Goal: Task Accomplishment & Management: Use online tool/utility

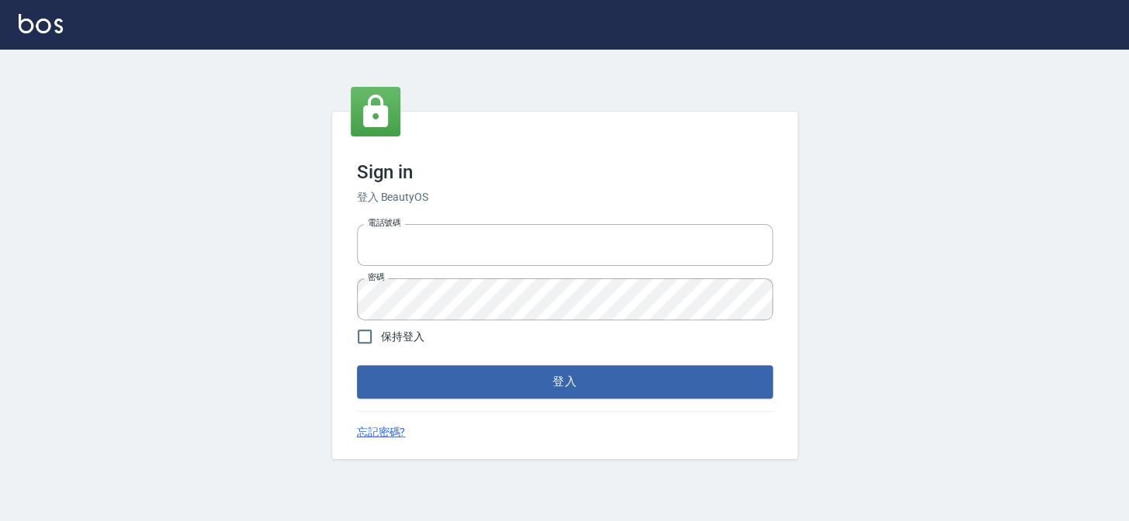
type input "27151227"
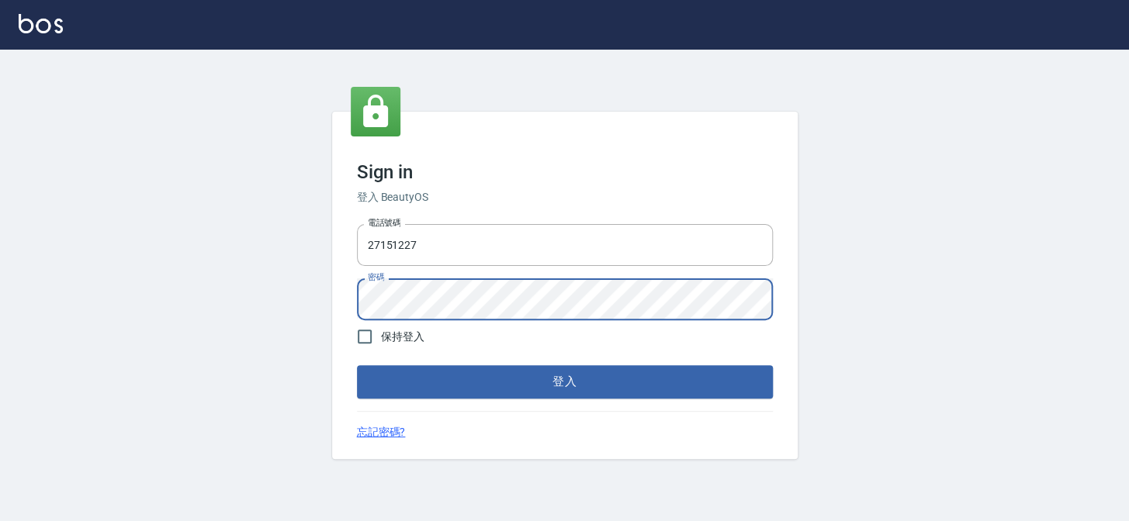
click at [324, 289] on div "Sign in 登入 BeautyOS 電話號碼 [PHONE_NUMBER] 電話號碼 密碼 密碼 保持登入 登入 忘記密碼?" at bounding box center [564, 286] width 1129 height 472
click at [357, 365] on button "登入" at bounding box center [565, 381] width 416 height 33
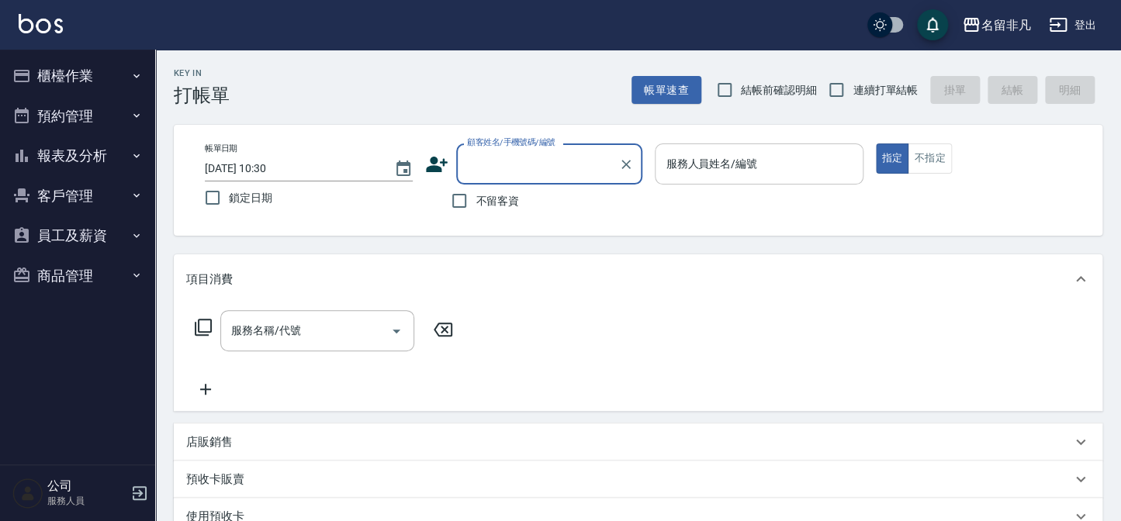
click at [773, 160] on input "服務人員姓名/編號" at bounding box center [759, 164] width 194 height 27
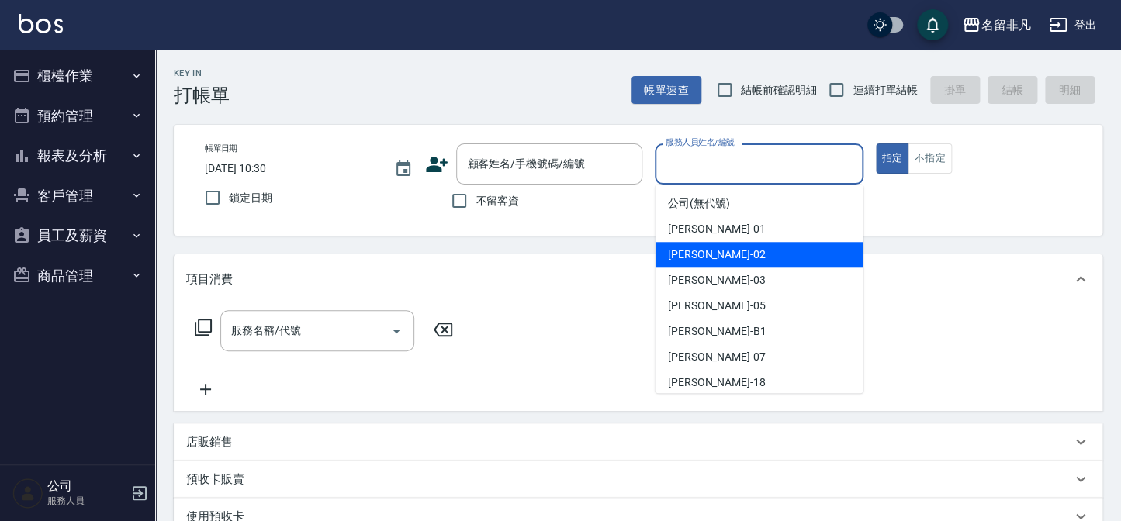
click at [752, 261] on div "[PERSON_NAME]-02" at bounding box center [760, 255] width 208 height 26
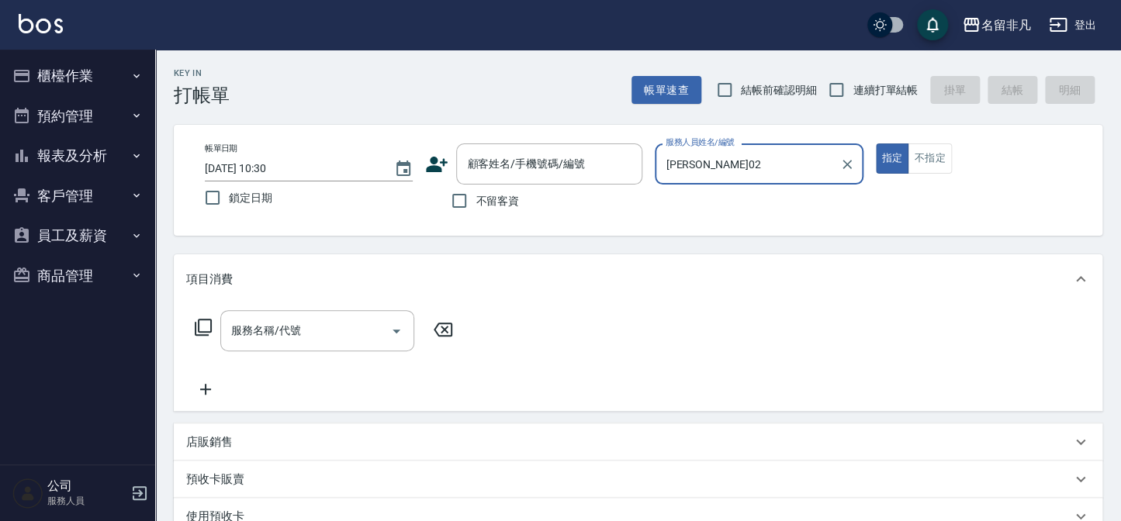
type input "[PERSON_NAME]02"
click at [477, 202] on span "不留客資" at bounding box center [497, 201] width 43 height 16
click at [476, 202] on input "不留客資" at bounding box center [459, 201] width 33 height 33
checkbox input "true"
click at [367, 341] on input "服務名稱/代號" at bounding box center [305, 330] width 157 height 27
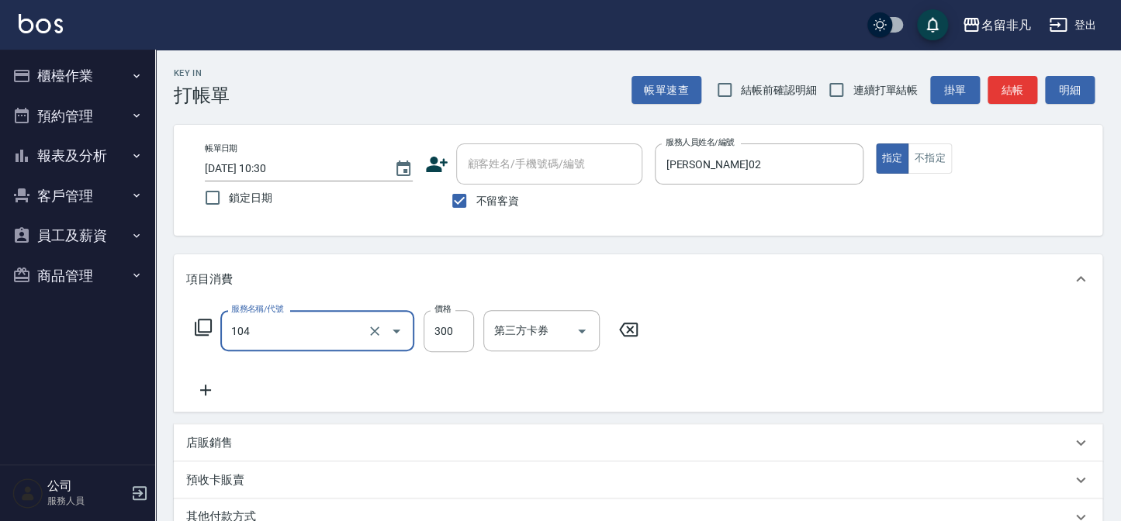
type input "洗髮(104)"
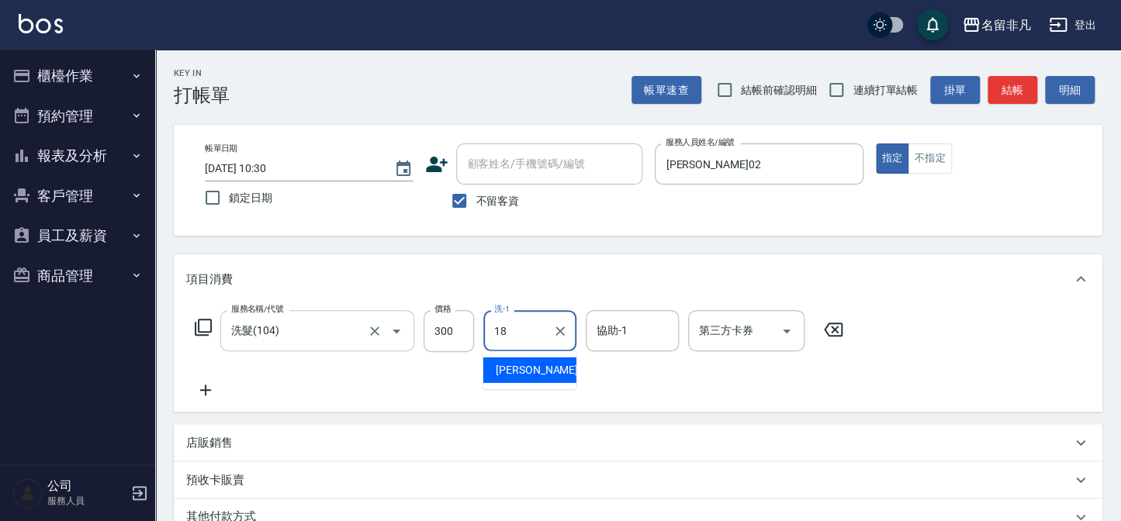
type input "[PERSON_NAME]-18"
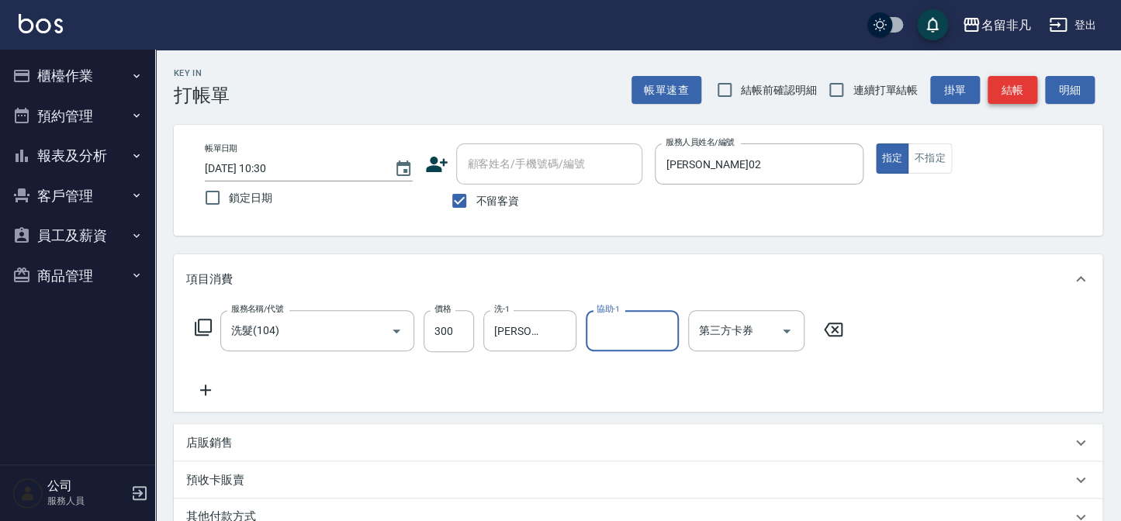
click at [1006, 83] on button "結帳" at bounding box center [1013, 90] width 50 height 29
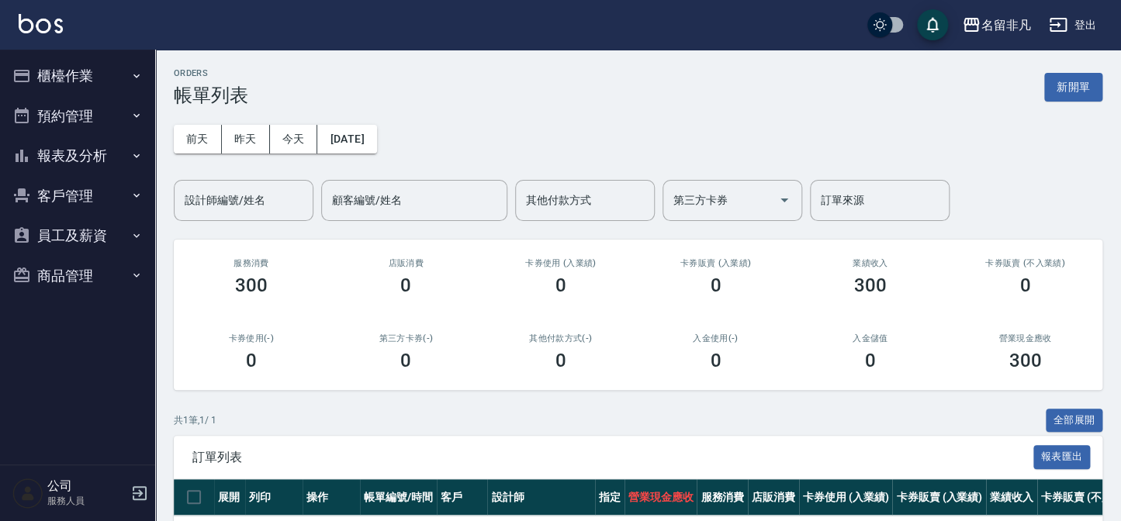
click at [968, 109] on div "[DATE] [DATE] [DATE] [DATE] 設計師編號/姓名 設計師編號/姓名 顧客編號/姓名 顧客編號/姓名 其他付款方式 其他付款方式 第三方…" at bounding box center [638, 163] width 929 height 115
click at [1089, 87] on button "新開單" at bounding box center [1073, 87] width 58 height 29
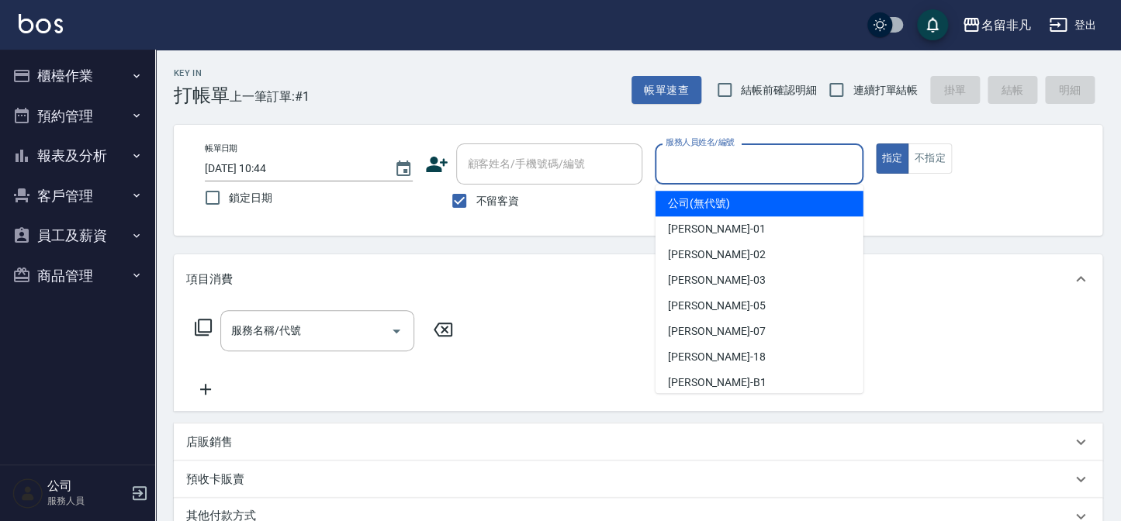
click at [714, 173] on input "服務人員姓名/編號" at bounding box center [759, 164] width 194 height 27
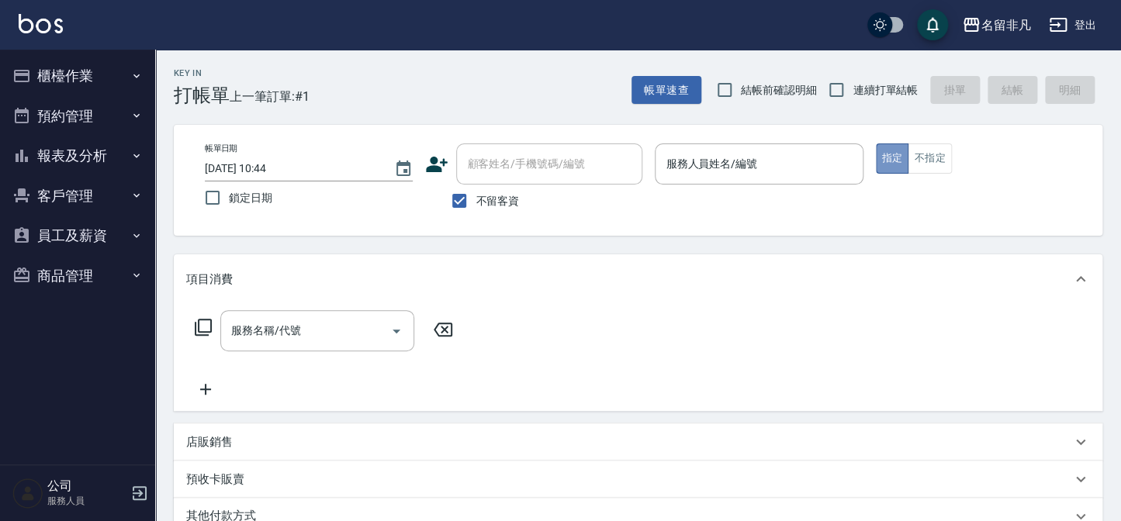
drag, startPoint x: 885, startPoint y: 157, endPoint x: 819, endPoint y: 210, distance: 84.4
click at [882, 162] on button "指定" at bounding box center [892, 159] width 33 height 30
click at [715, 172] on input "服務人員姓名/編號" at bounding box center [759, 164] width 194 height 27
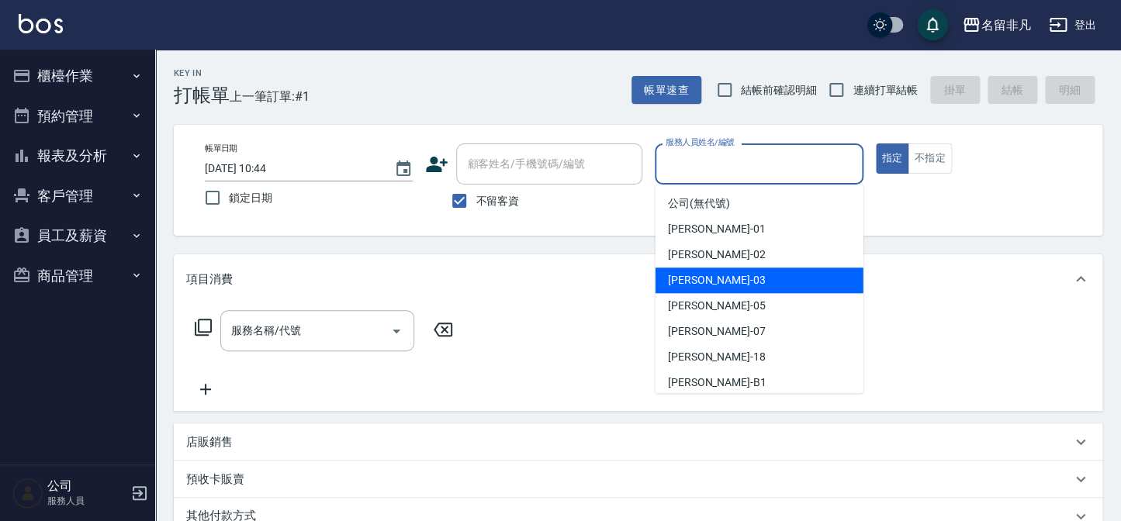
click at [762, 282] on div "[PERSON_NAME] -03" at bounding box center [760, 281] width 208 height 26
type input "[PERSON_NAME]-03"
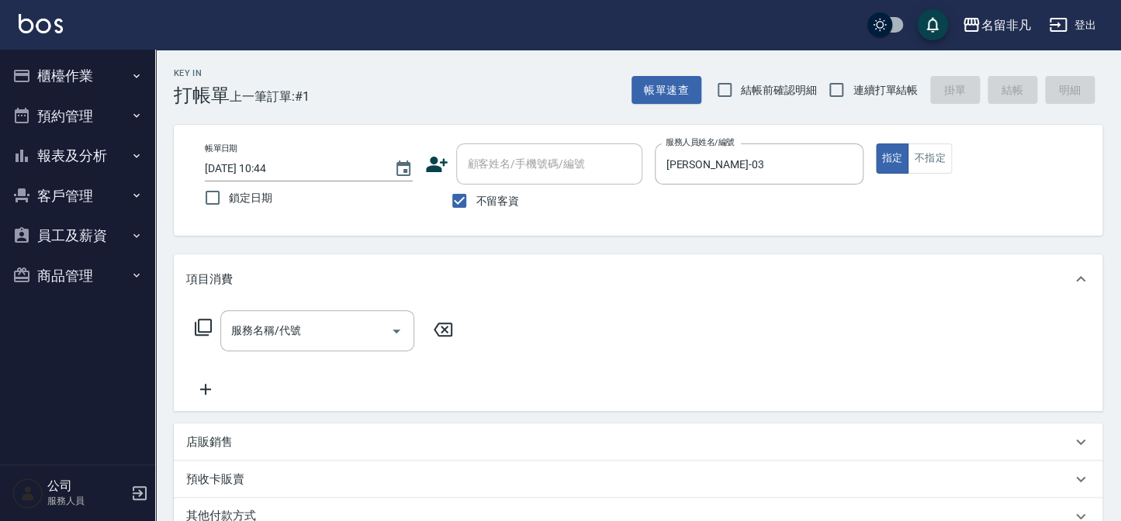
click at [203, 322] on icon at bounding box center [203, 327] width 19 height 19
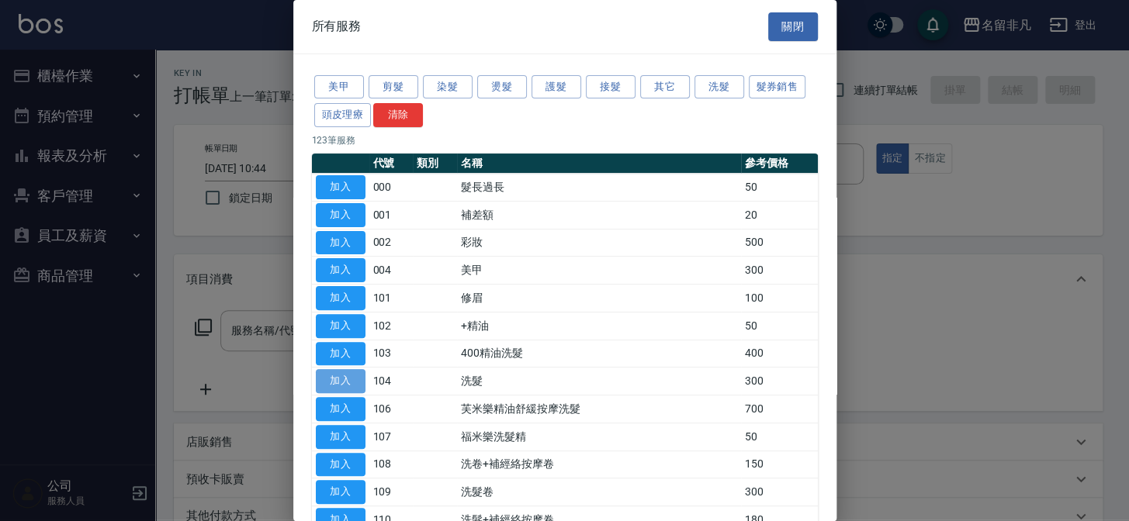
click at [348, 372] on button "加入" at bounding box center [341, 381] width 50 height 24
type input "洗髮(104)"
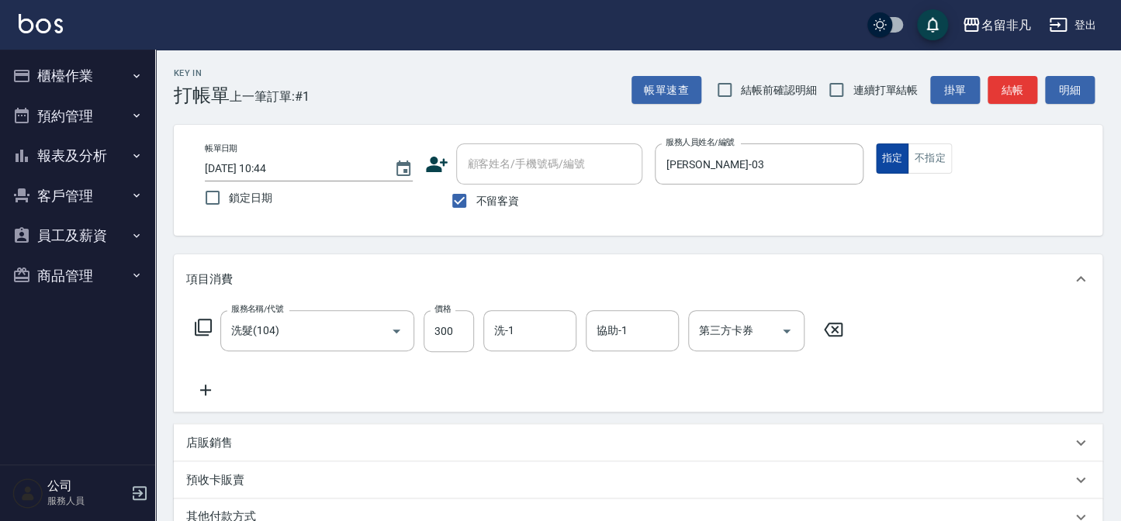
drag, startPoint x: 894, startPoint y: 153, endPoint x: 888, endPoint y: 163, distance: 11.8
click at [893, 153] on button "指定" at bounding box center [892, 159] width 33 height 30
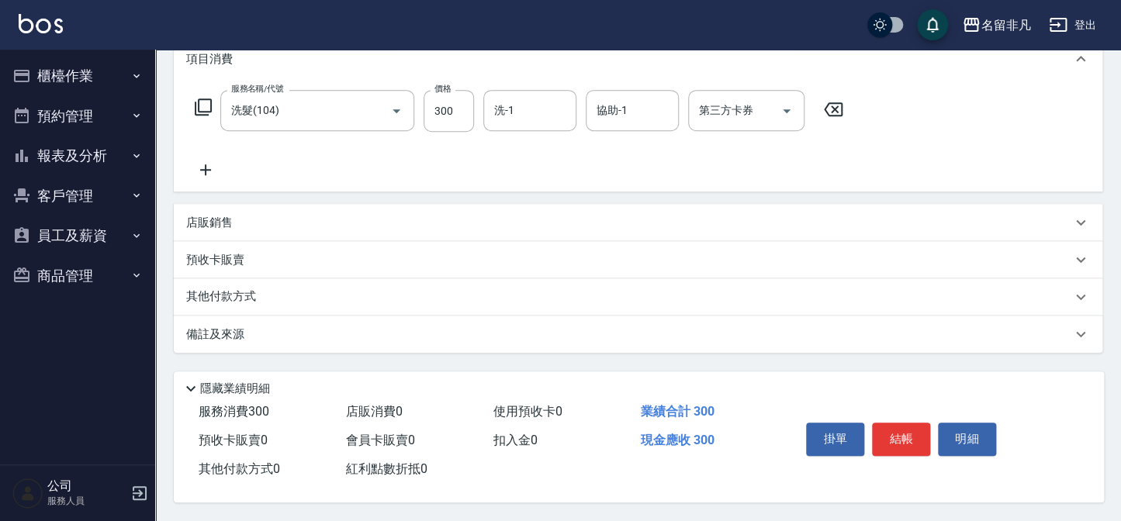
scroll to position [224, 0]
click at [895, 430] on button "結帳" at bounding box center [901, 439] width 58 height 33
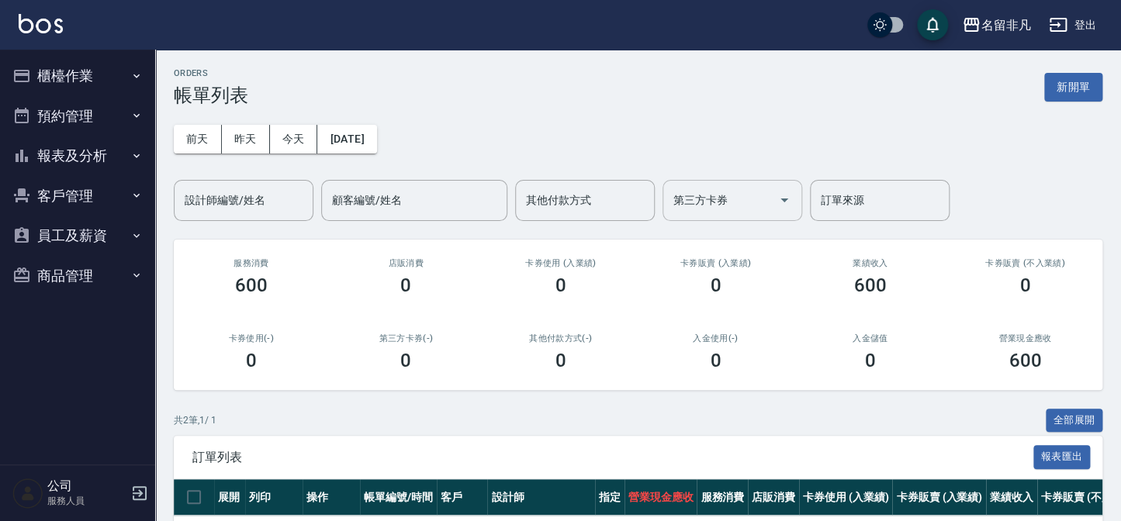
scroll to position [70, 0]
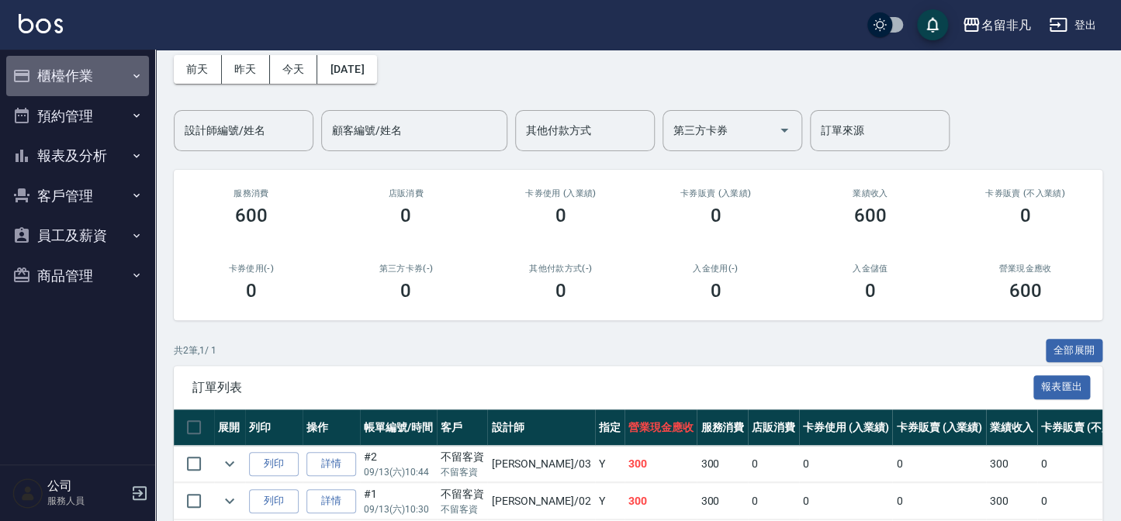
drag, startPoint x: 94, startPoint y: 75, endPoint x: 99, endPoint y: 61, distance: 14.7
click at [95, 72] on button "櫃檯作業" at bounding box center [77, 76] width 143 height 40
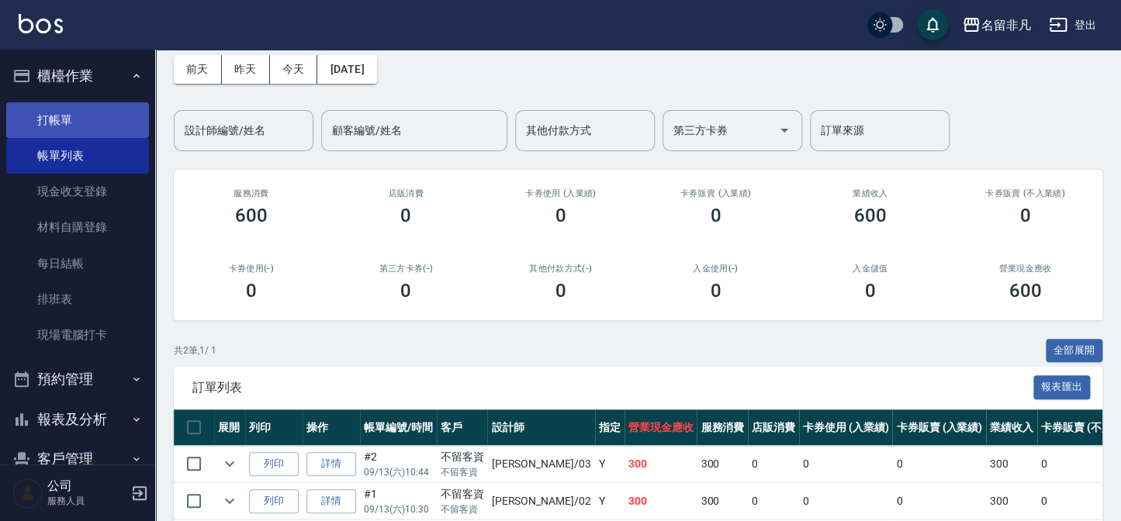
click at [55, 110] on link "打帳單" at bounding box center [77, 120] width 143 height 36
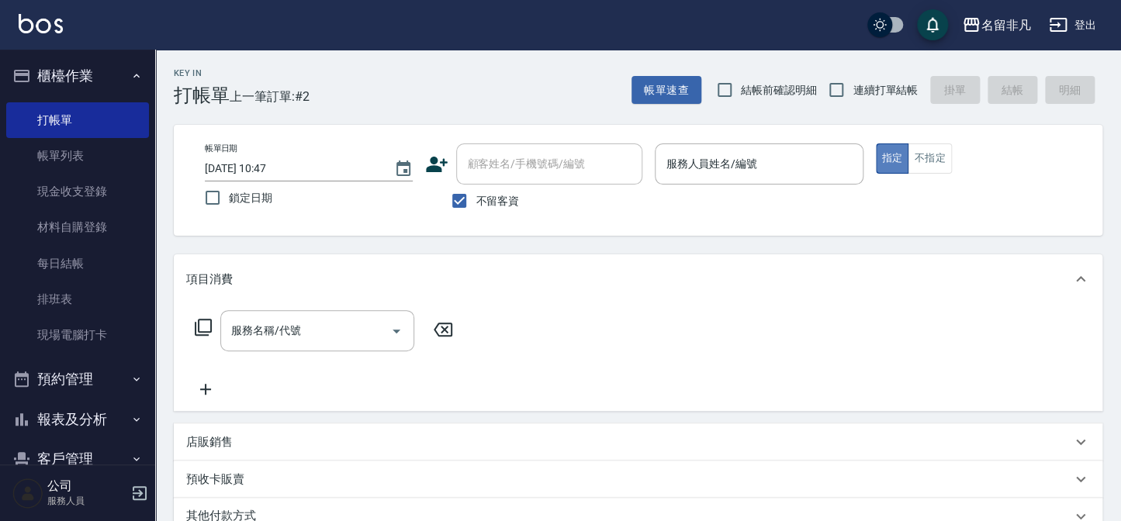
click at [878, 159] on button "指定" at bounding box center [892, 159] width 33 height 30
click at [754, 171] on input "服務人員姓名/編號" at bounding box center [759, 164] width 194 height 27
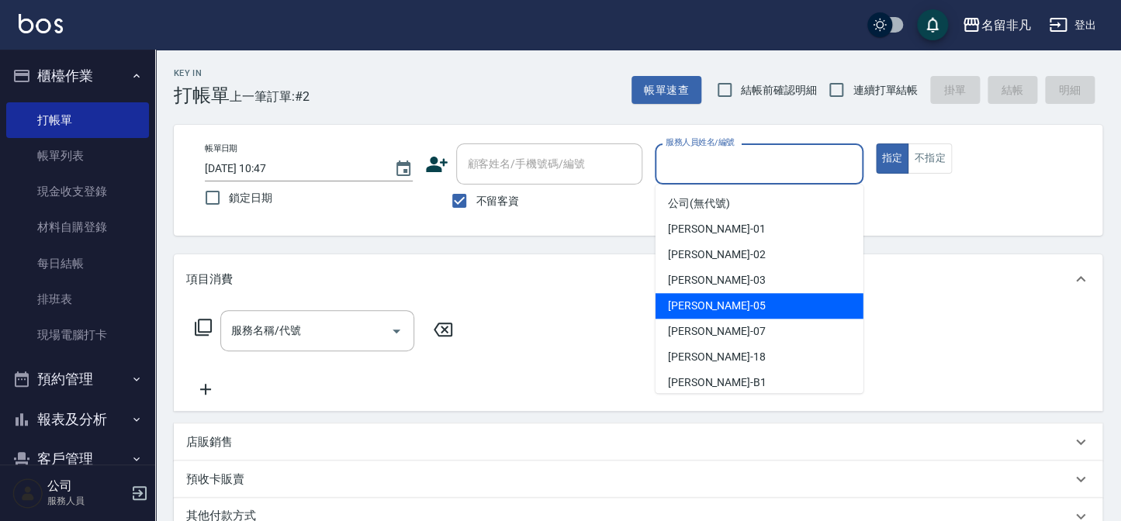
click at [693, 305] on span "[PERSON_NAME] -05" at bounding box center [717, 306] width 98 height 16
type input "[PERSON_NAME]-05"
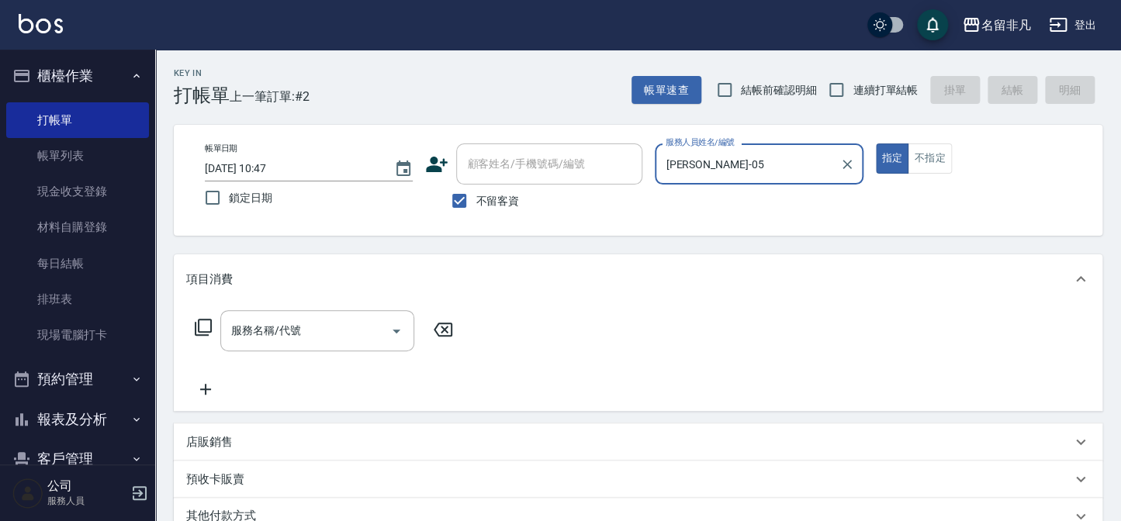
click at [204, 321] on icon at bounding box center [203, 327] width 19 height 19
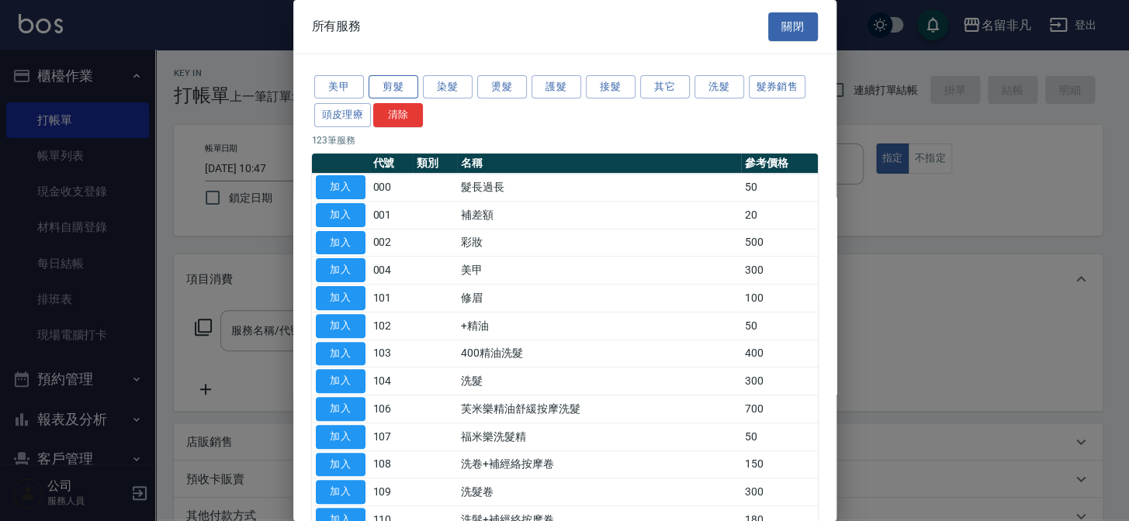
click at [374, 81] on button "剪髮" at bounding box center [394, 87] width 50 height 24
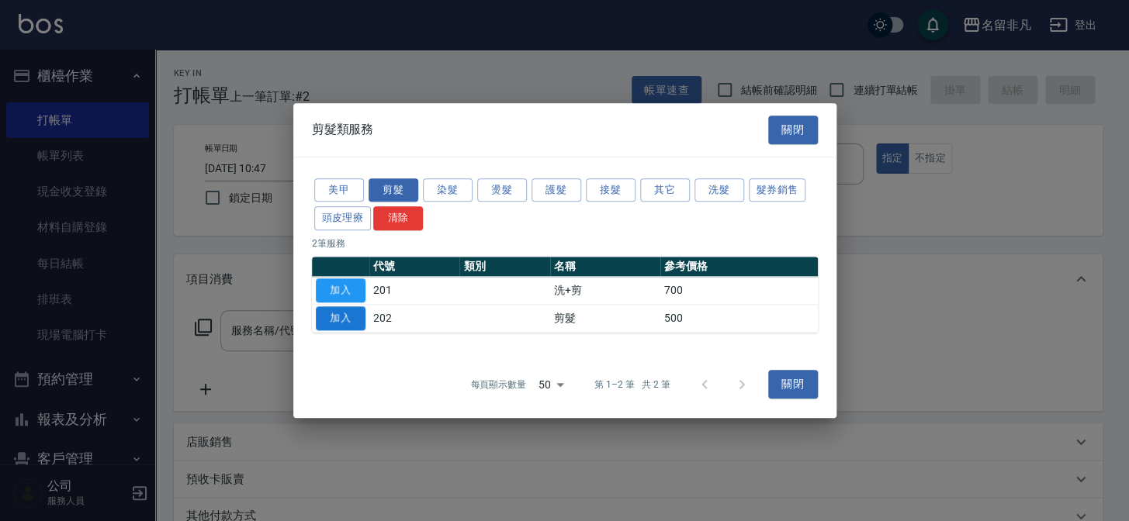
drag, startPoint x: 328, startPoint y: 309, endPoint x: 352, endPoint y: 310, distance: 24.1
click at [329, 309] on button "加入" at bounding box center [341, 319] width 50 height 24
type input "剪髮(202)"
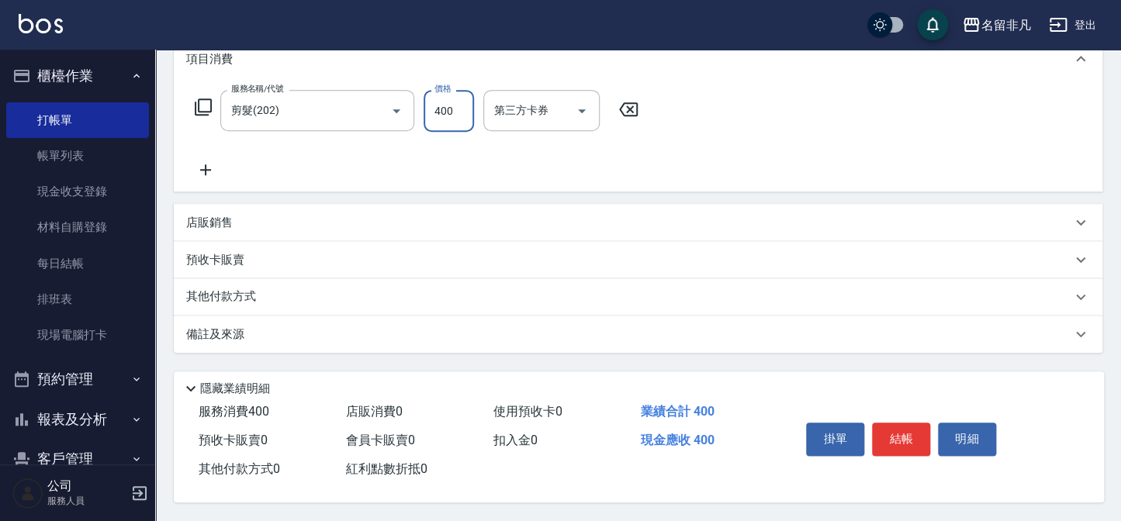
scroll to position [224, 0]
type input "400"
click at [895, 435] on button "結帳" at bounding box center [901, 439] width 58 height 33
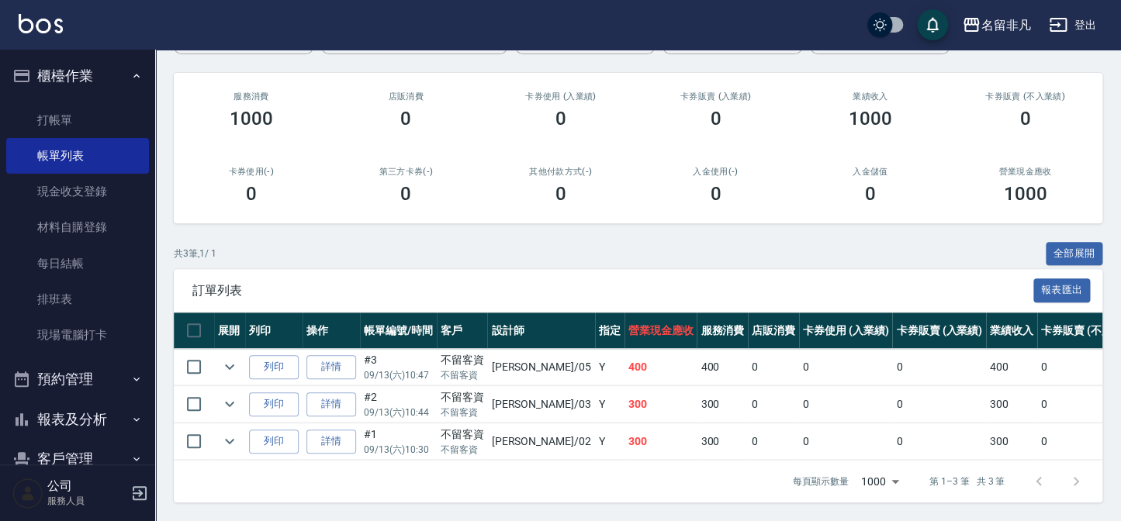
scroll to position [177, 0]
